Goal: Transaction & Acquisition: Purchase product/service

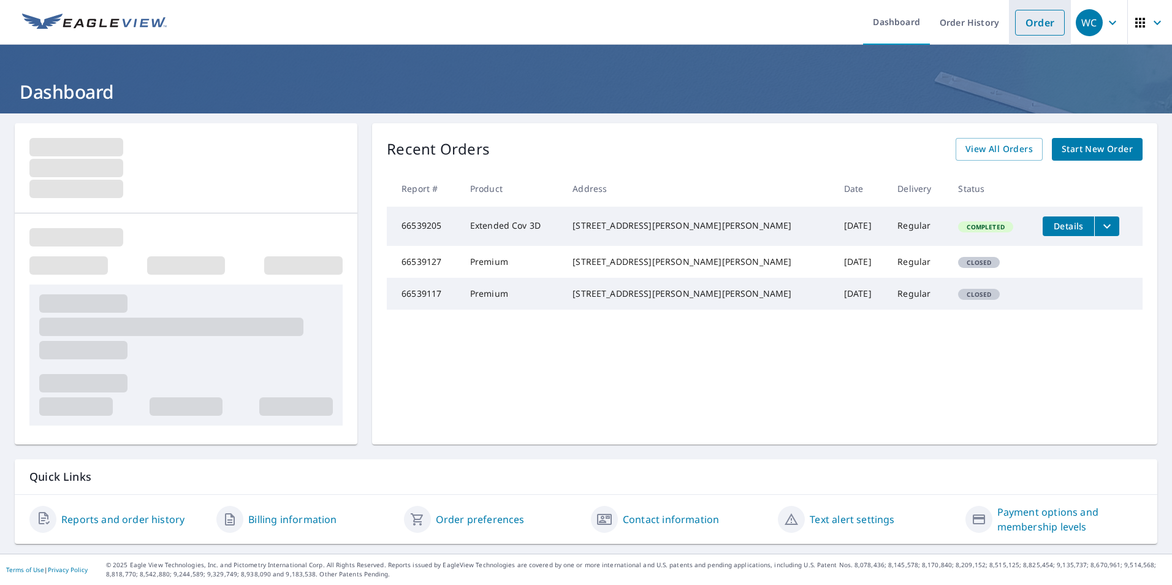
click at [1027, 25] on link "Order" at bounding box center [1040, 23] width 50 height 26
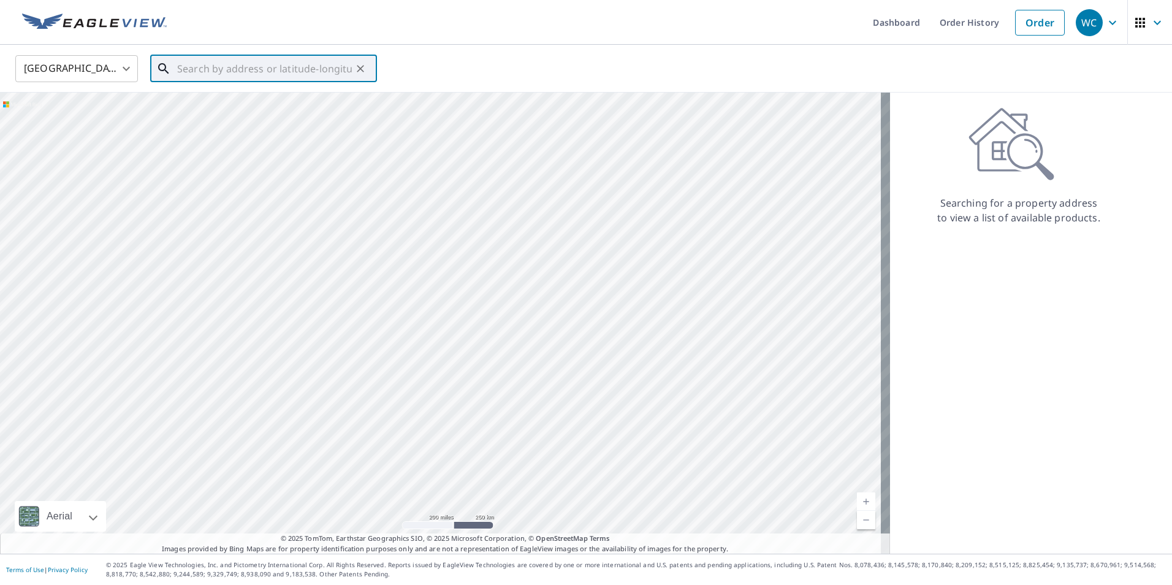
click at [286, 68] on input "text" at bounding box center [264, 68] width 175 height 34
click at [249, 69] on input "text" at bounding box center [264, 68] width 175 height 34
type input "2"
click at [280, 94] on ul "Match not found" at bounding box center [263, 101] width 227 height 32
click at [305, 97] on ul "Match not found" at bounding box center [263, 101] width 227 height 32
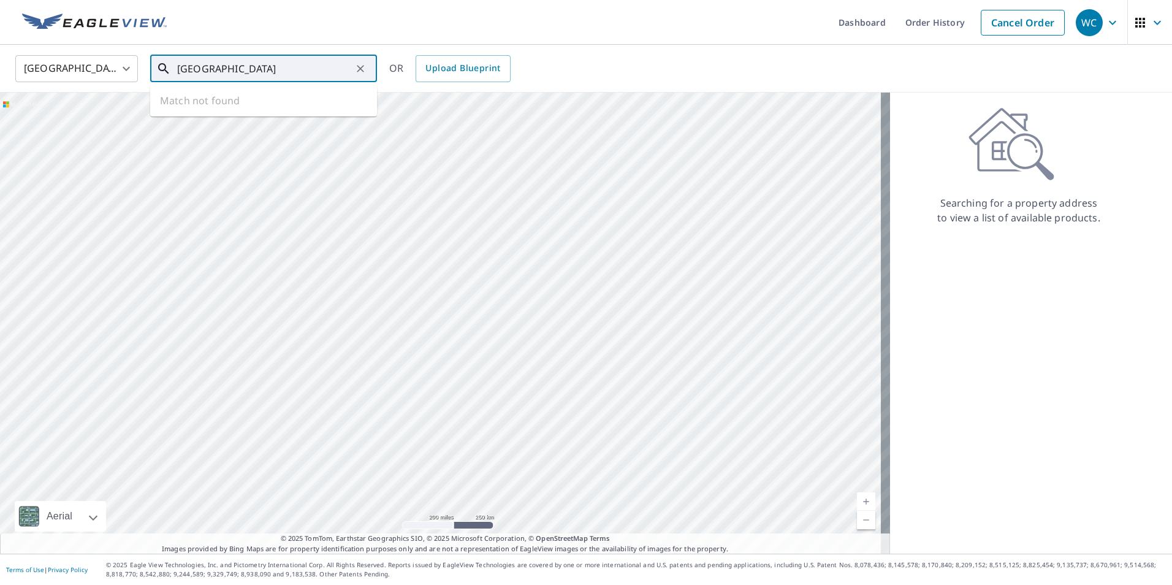
click at [314, 73] on input "[GEOGRAPHIC_DATA]" at bounding box center [264, 68] width 175 height 34
type input "[GEOGRAPHIC_DATA]"
click at [266, 102] on ul "Match not found" at bounding box center [263, 101] width 227 height 32
click at [316, 67] on input "[GEOGRAPHIC_DATA]" at bounding box center [264, 68] width 175 height 34
